Goal: Task Accomplishment & Management: Use online tool/utility

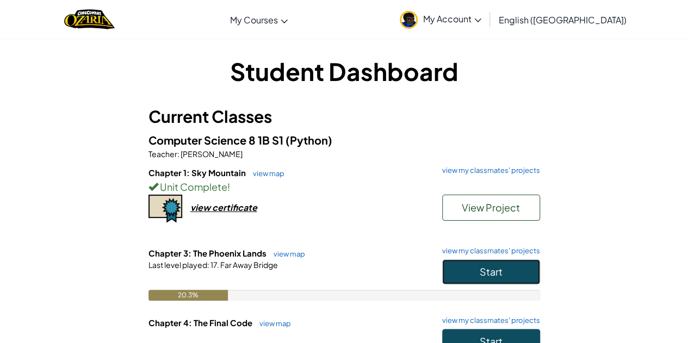
click at [532, 267] on button "Start" at bounding box center [491, 272] width 98 height 25
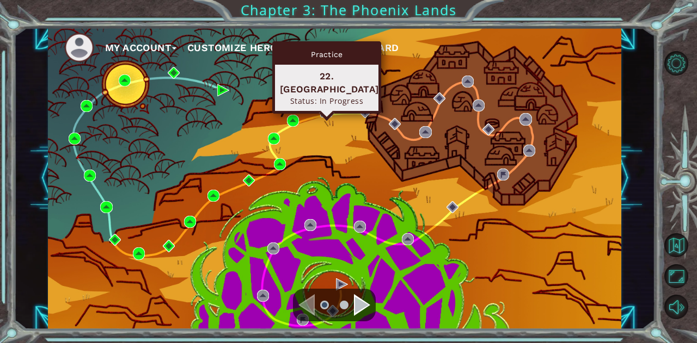
click at [323, 108] on img at bounding box center [326, 112] width 12 height 12
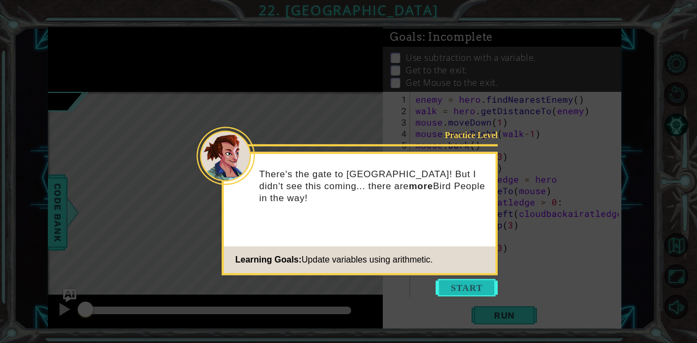
click at [490, 284] on button "Start" at bounding box center [466, 287] width 62 height 17
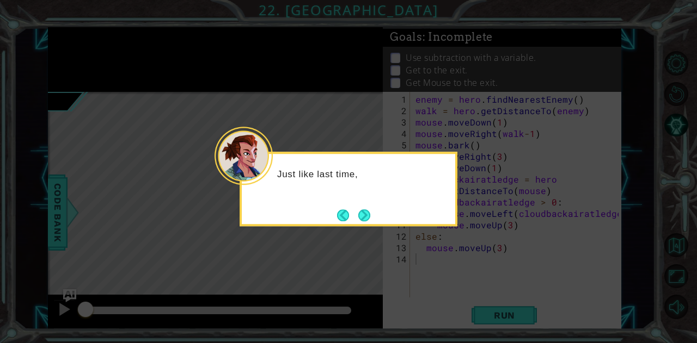
click at [364, 219] on button "Next" at bounding box center [364, 215] width 14 height 14
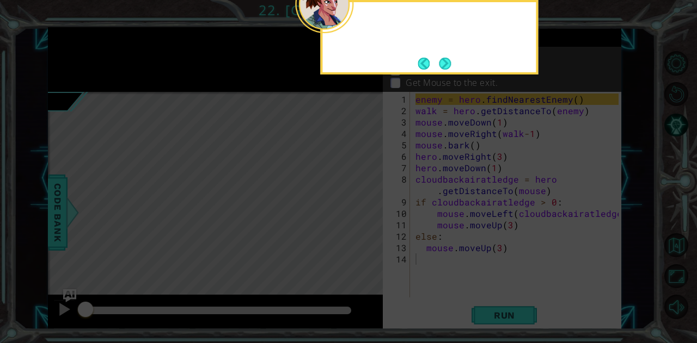
click at [364, 214] on icon at bounding box center [348, 51] width 697 height 584
click at [450, 61] on button "Next" at bounding box center [445, 64] width 12 height 12
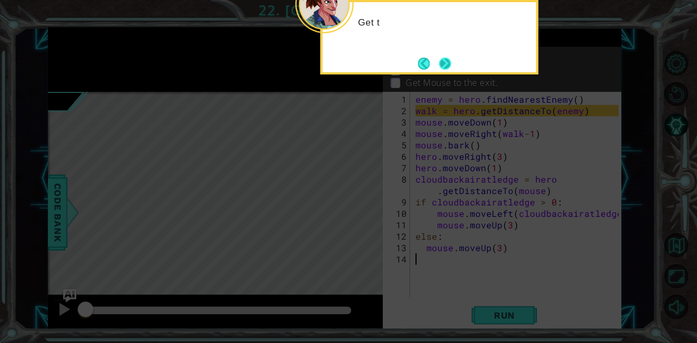
click at [452, 67] on button "Next" at bounding box center [445, 64] width 14 height 14
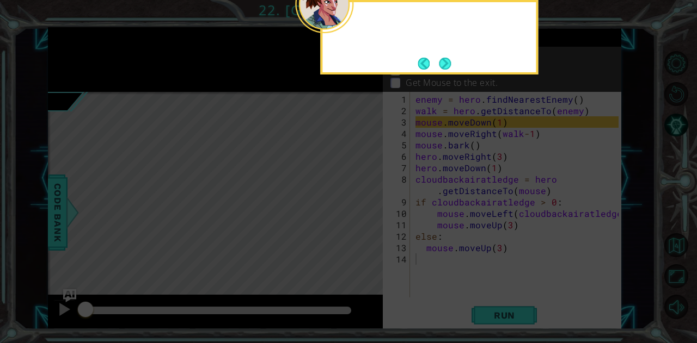
click at [453, 67] on div at bounding box center [429, 37] width 218 height 75
click at [450, 66] on button "Next" at bounding box center [445, 63] width 13 height 13
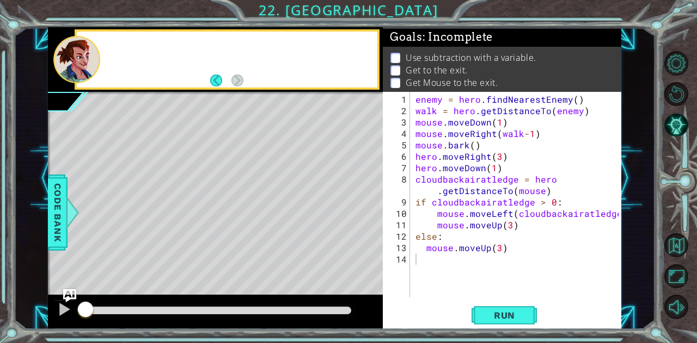
click at [449, 66] on p "Get to the exit." at bounding box center [436, 70] width 62 height 12
click at [479, 312] on button "Run" at bounding box center [503, 316] width 65 height 24
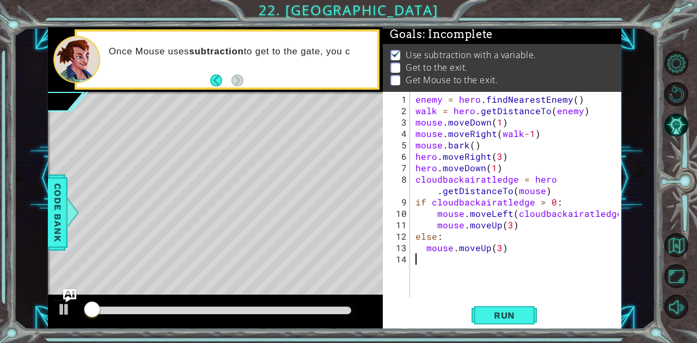
scroll to position [8, 0]
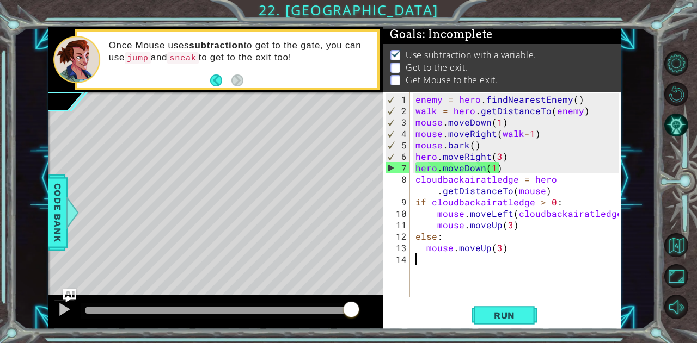
click at [434, 216] on div "enemy = hero . findNearestEnemy ( ) walk = hero . getDistanceTo ( enemy ) mouse…" at bounding box center [518, 208] width 211 height 229
type textarea "mouse.moveLeft(cloudbackairatledge)"
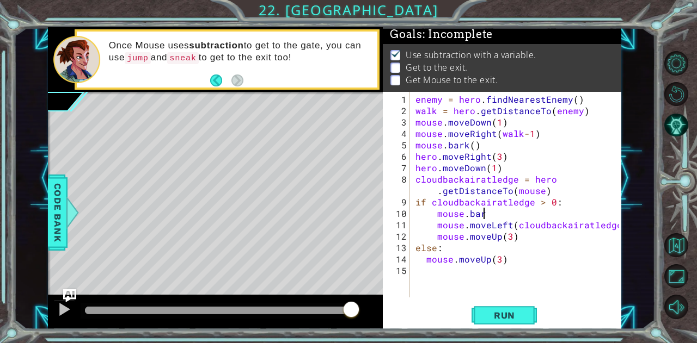
scroll to position [0, 4]
click at [509, 319] on span "Run" at bounding box center [504, 315] width 43 height 11
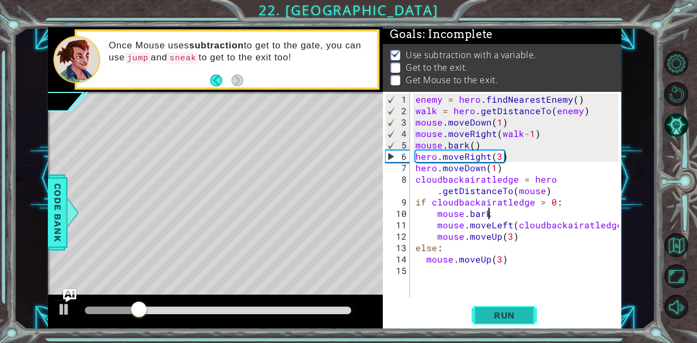
click at [509, 319] on span "Run" at bounding box center [504, 315] width 43 height 11
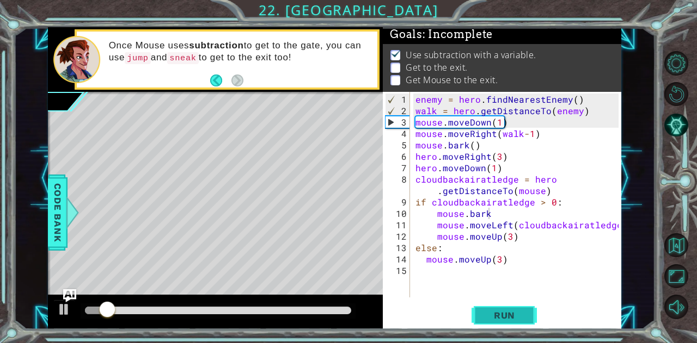
click at [516, 311] on span "Run" at bounding box center [504, 315] width 43 height 11
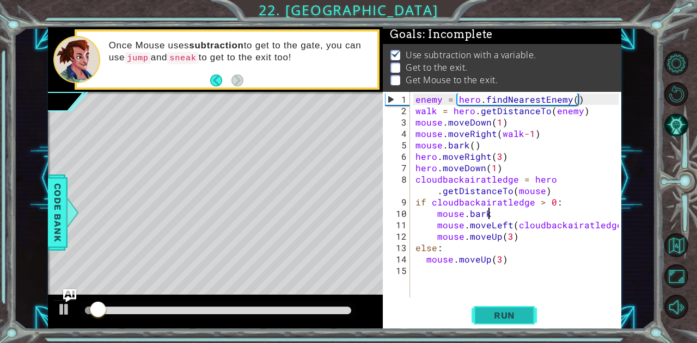
click at [516, 311] on span "Run" at bounding box center [504, 315] width 43 height 11
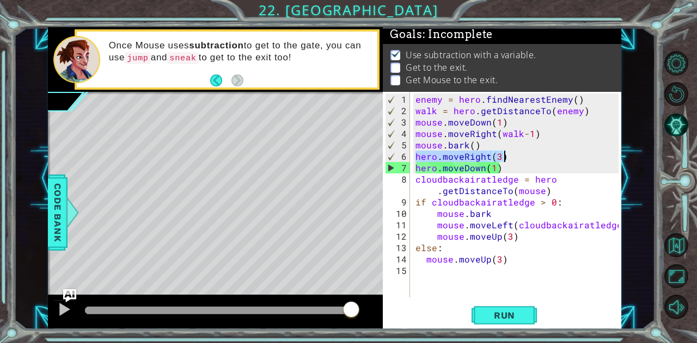
drag, startPoint x: 417, startPoint y: 156, endPoint x: 514, endPoint y: 152, distance: 97.5
click at [514, 152] on div "enemy = hero . findNearestEnemy ( ) walk = hero . getDistanceTo ( enemy ) mouse…" at bounding box center [518, 208] width 211 height 229
click at [552, 205] on div "enemy = hero . findNearestEnemy ( ) walk = hero . getDistanceTo ( enemy ) mouse…" at bounding box center [518, 208] width 211 height 229
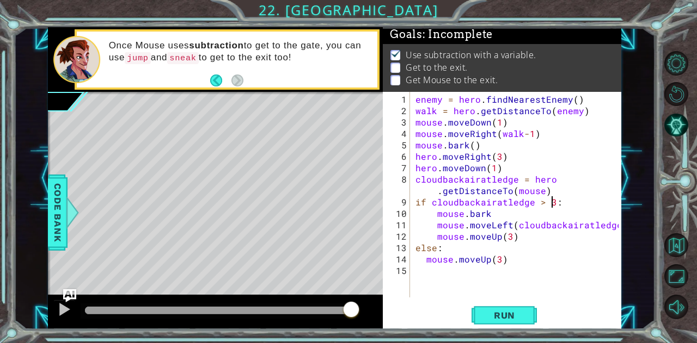
scroll to position [0, 8]
click at [540, 202] on div "enemy = hero . findNearestEnemy ( ) walk = hero . getDistanceTo ( enemy ) mouse…" at bounding box center [518, 208] width 211 height 229
click at [473, 310] on button "Run" at bounding box center [503, 316] width 65 height 24
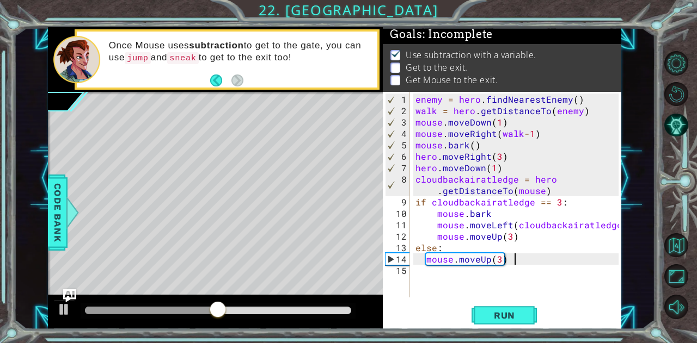
click at [513, 262] on div "enemy = hero . findNearestEnemy ( ) walk = hero . getDistanceTo ( enemy ) mouse…" at bounding box center [518, 208] width 211 height 229
click at [443, 247] on div "enemy = hero . findNearestEnemy ( ) walk = hero . getDistanceTo ( enemy ) mouse…" at bounding box center [518, 208] width 211 height 229
type textarea "else:"
type textarea "m"
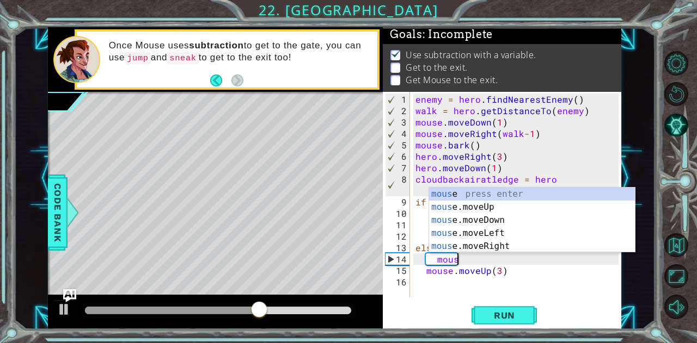
scroll to position [0, 2]
click at [436, 260] on div "enemy = hero . findNearestEnemy ( ) walk = hero . getDistanceTo ( enemy ) mouse…" at bounding box center [518, 208] width 211 height 229
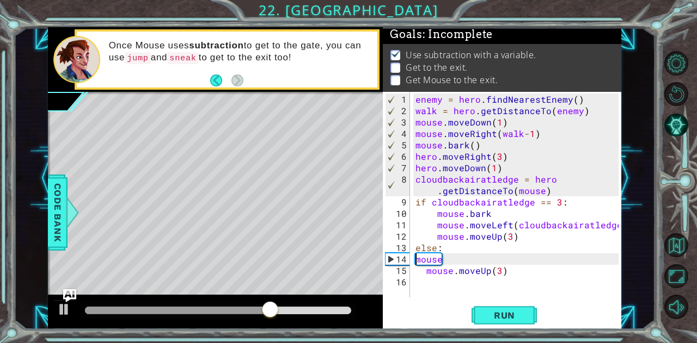
scroll to position [0, 1]
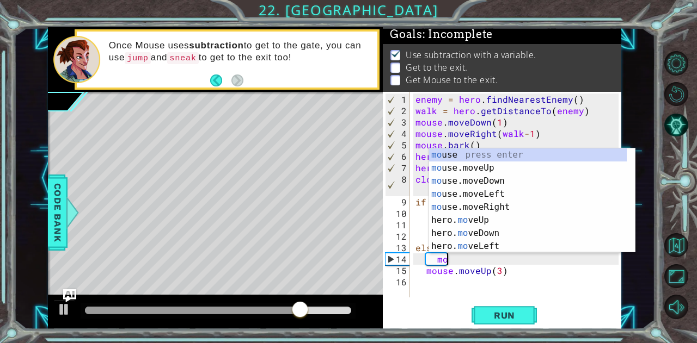
type textarea "m"
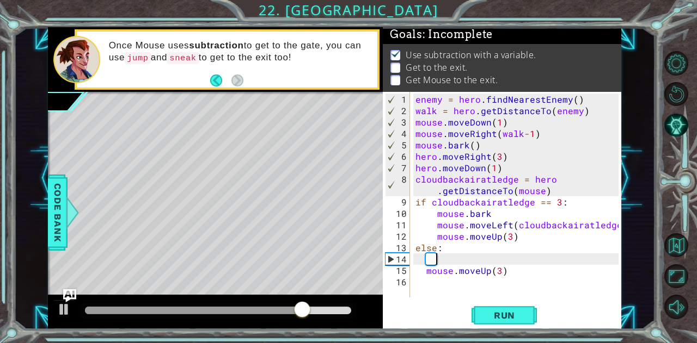
scroll to position [0, 0]
type textarea "else:"
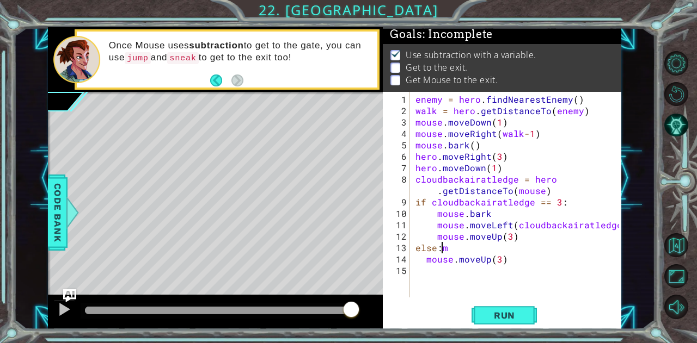
type textarea "mouse.moveUp(3)"
